Goal: Task Accomplishment & Management: Manage account settings

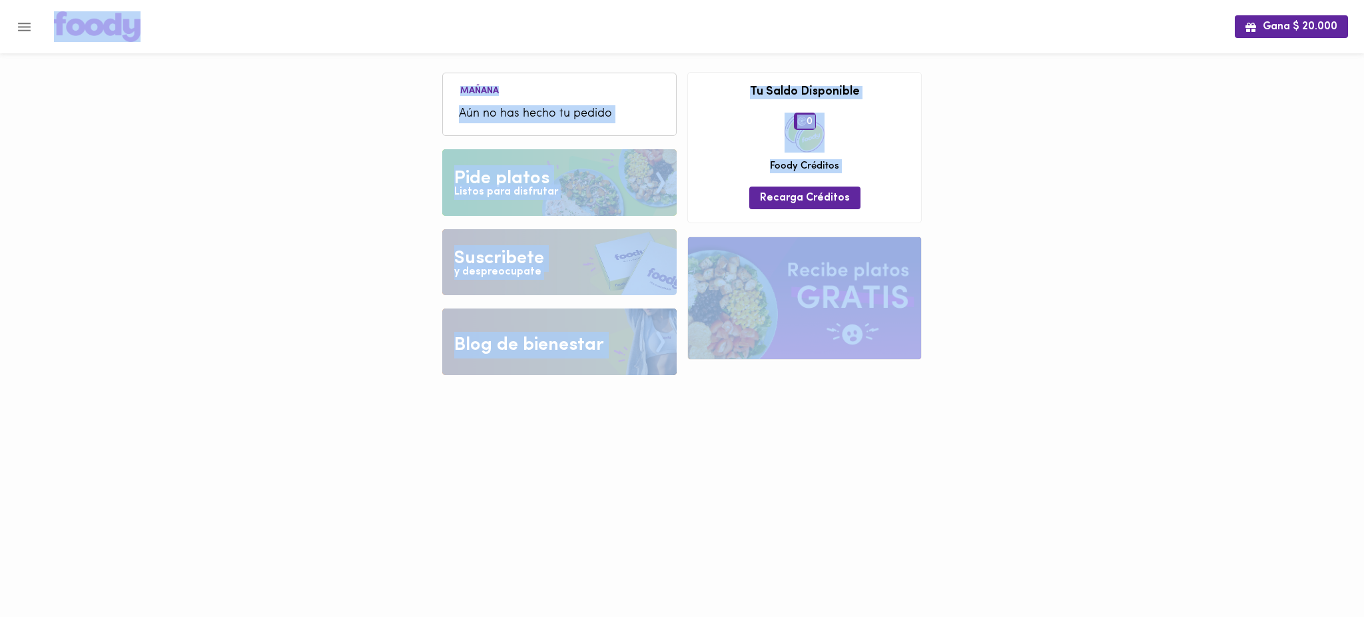
drag, startPoint x: 0, startPoint y: 0, endPoint x: 25, endPoint y: 25, distance: 34.8
click at [25, 25] on div "Gana $ 20.000 [DATE] Aún no has hecho tu pedido Tu pago contraentrega por $- es…" at bounding box center [682, 197] width 1364 height 395
click at [25, 25] on icon "Menu" at bounding box center [24, 27] width 17 height 17
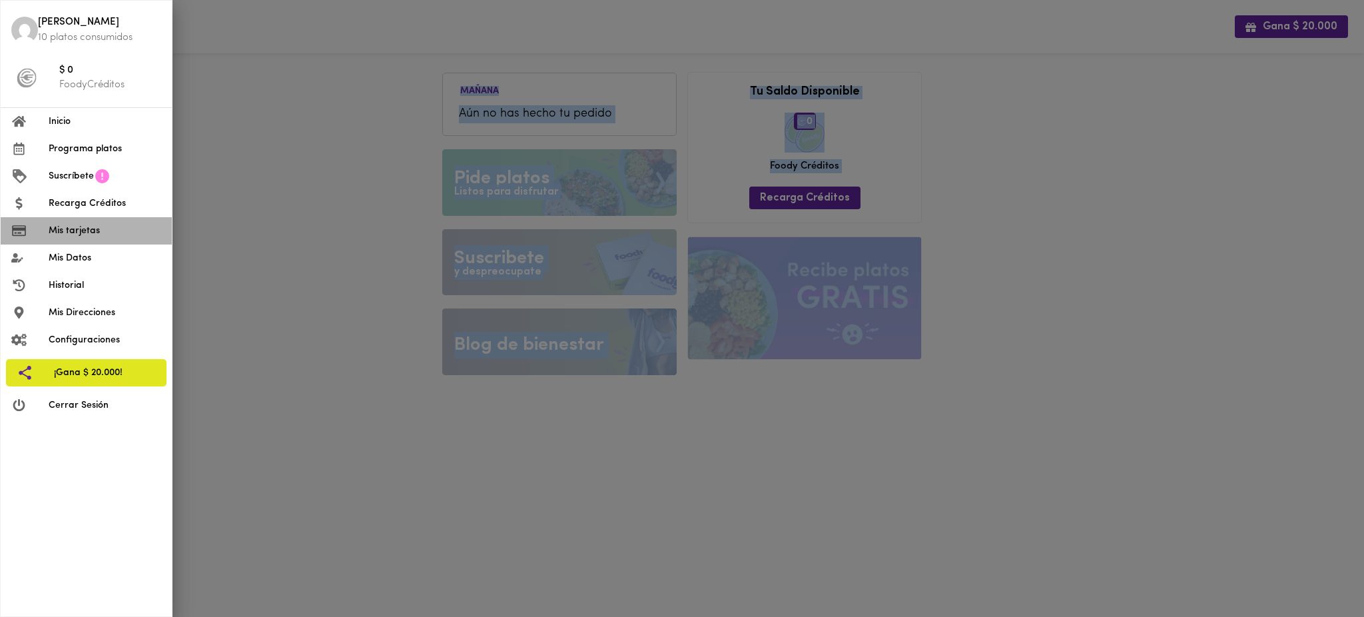
click at [89, 232] on span "Mis tarjetas" at bounding box center [105, 231] width 113 height 14
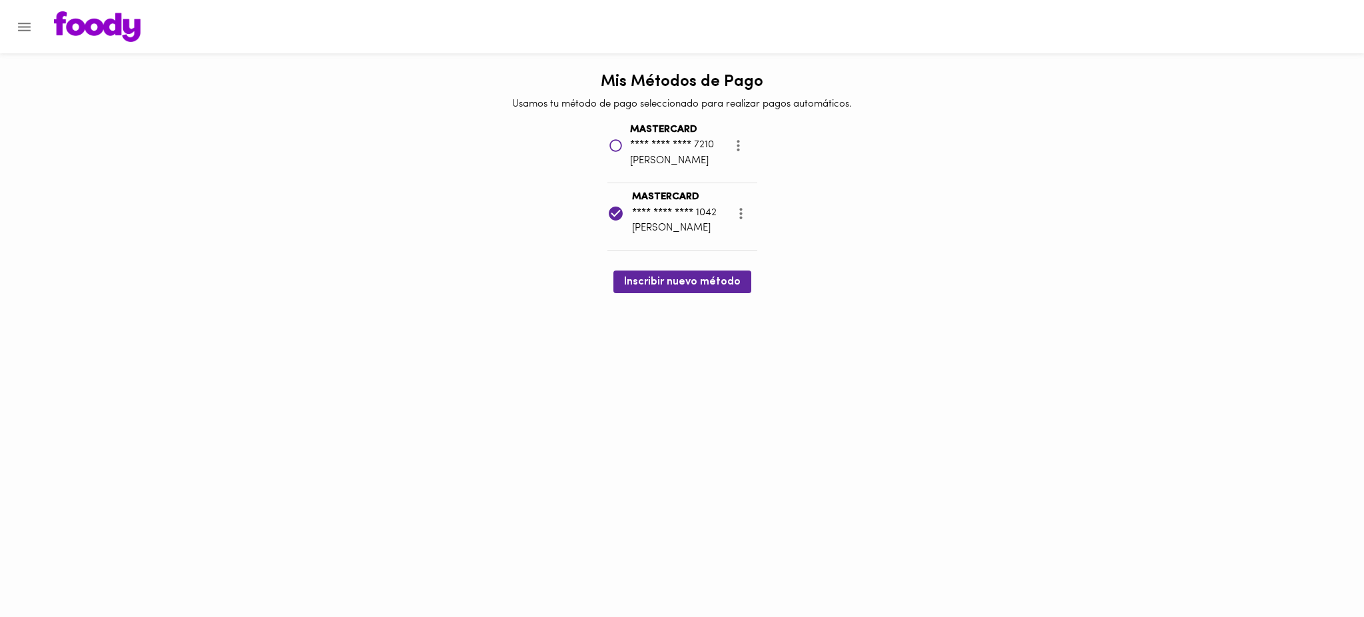
click at [24, 29] on icon "Menu" at bounding box center [24, 27] width 17 height 17
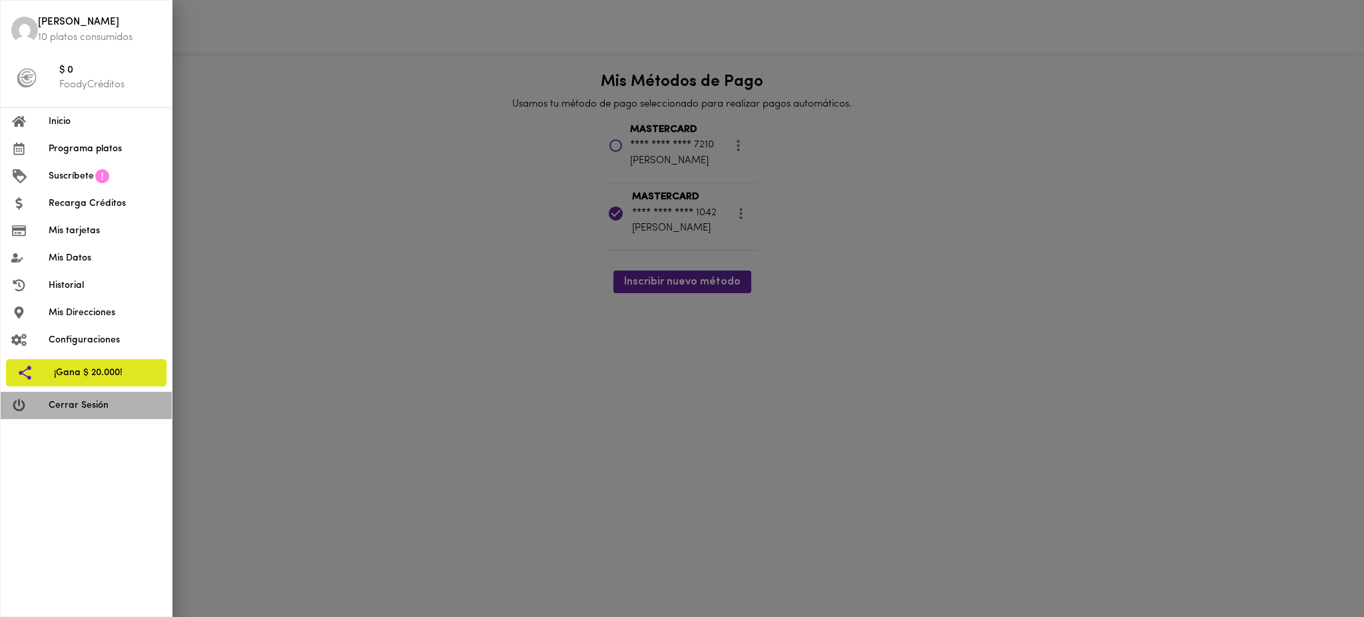
click at [101, 410] on span "Cerrar Sesión" at bounding box center [105, 405] width 113 height 14
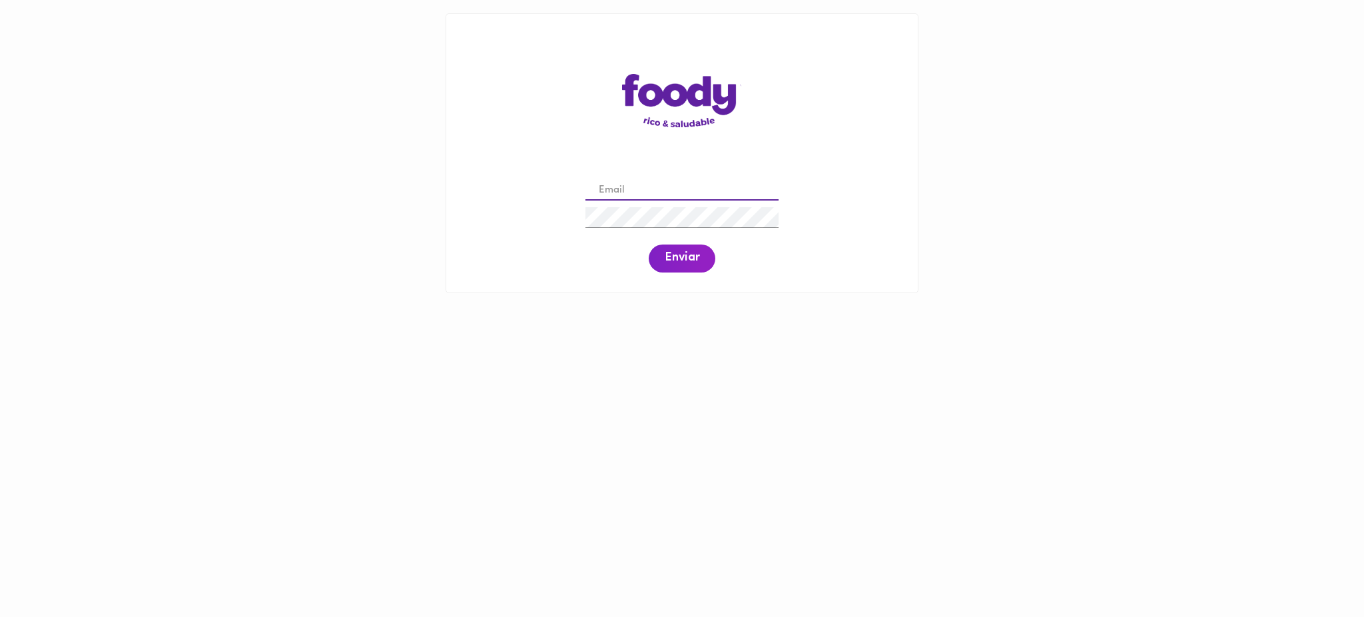
click at [665, 188] on input "email" at bounding box center [681, 190] width 193 height 21
paste input "[PERSON_NAME][EMAIL_ADDRESS][PERSON_NAME][DOMAIN_NAME]"
type input "[PERSON_NAME][EMAIL_ADDRESS][PERSON_NAME][DOMAIN_NAME]"
click at [678, 260] on span "Enviar" at bounding box center [682, 258] width 35 height 15
